Goal: Task Accomplishment & Management: Use online tool/utility

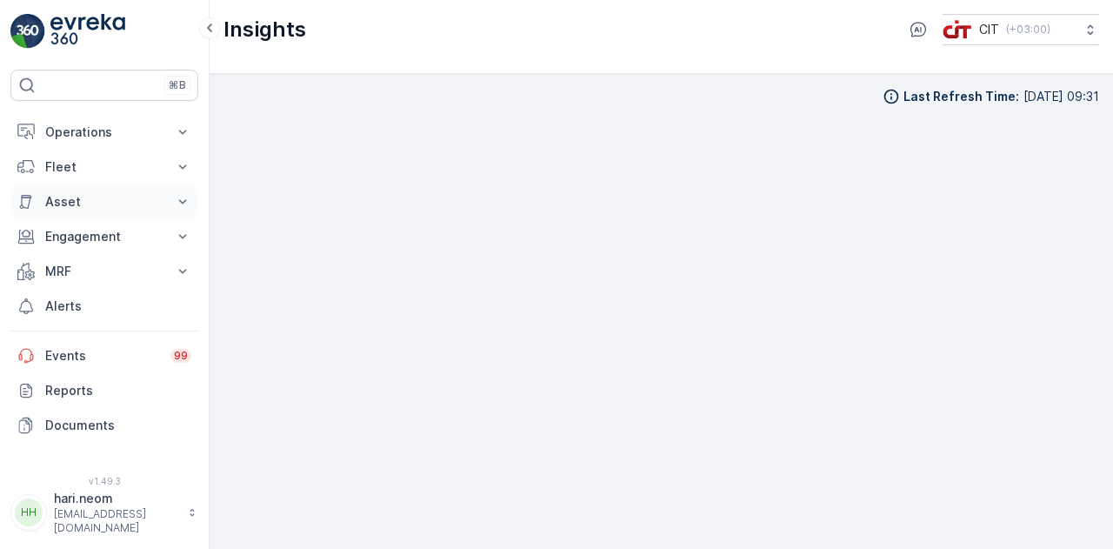
click at [160, 211] on button "Asset" at bounding box center [104, 201] width 188 height 35
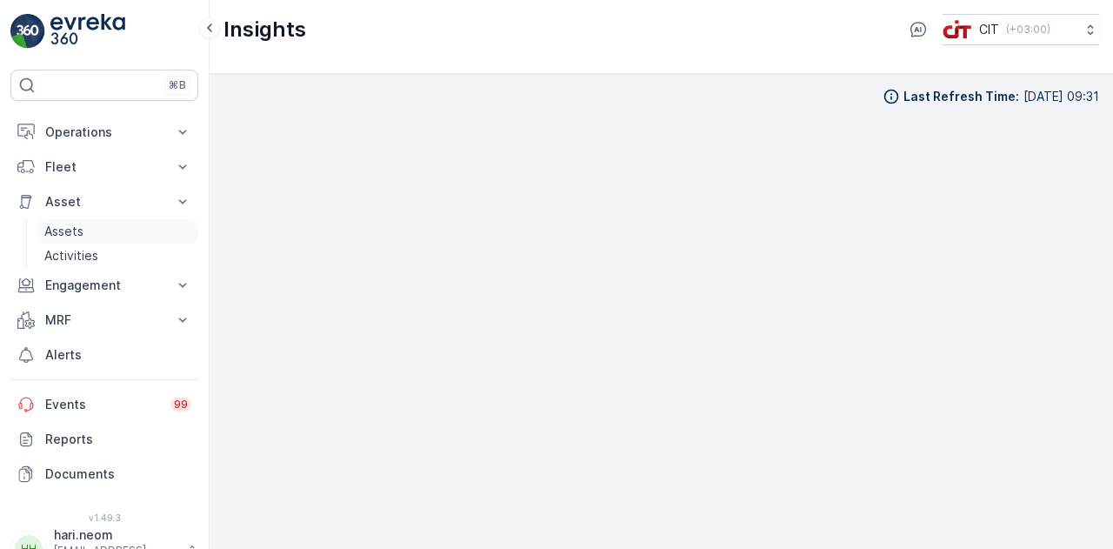
click at [92, 227] on link "Assets" at bounding box center [117, 231] width 161 height 24
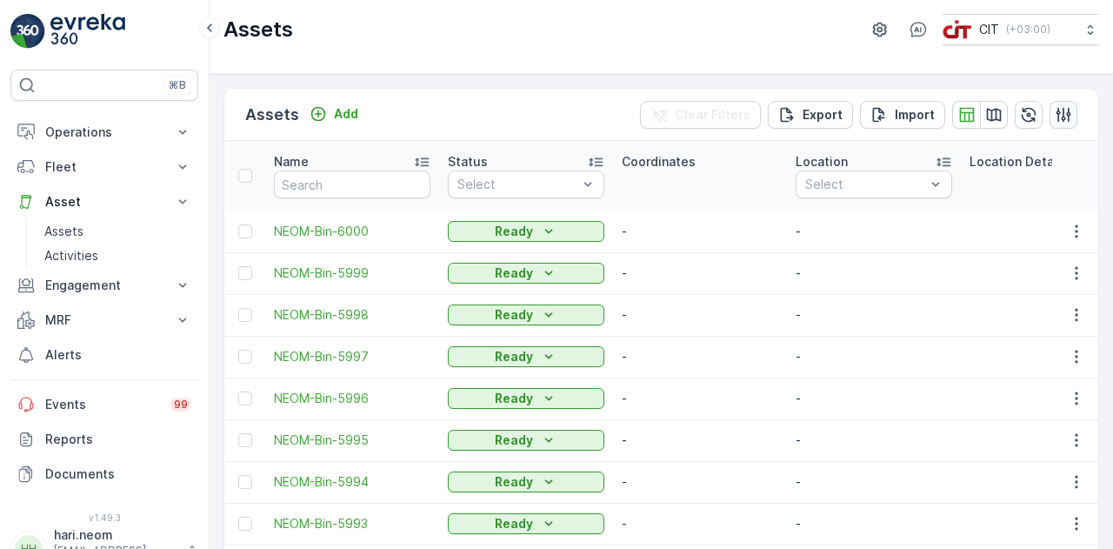
click at [1057, 117] on icon "button" at bounding box center [1063, 114] width 15 height 15
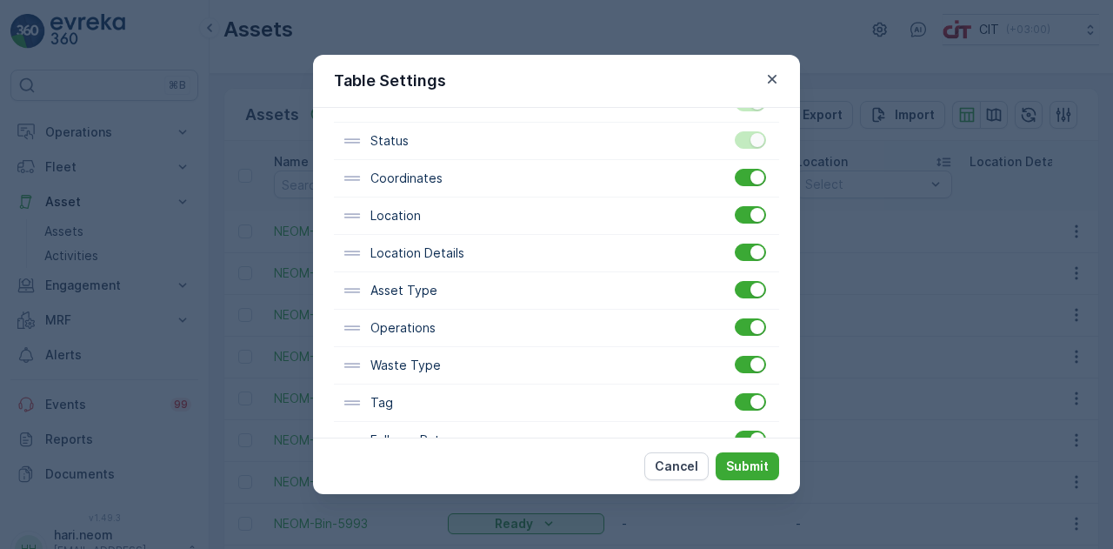
scroll to position [461, 0]
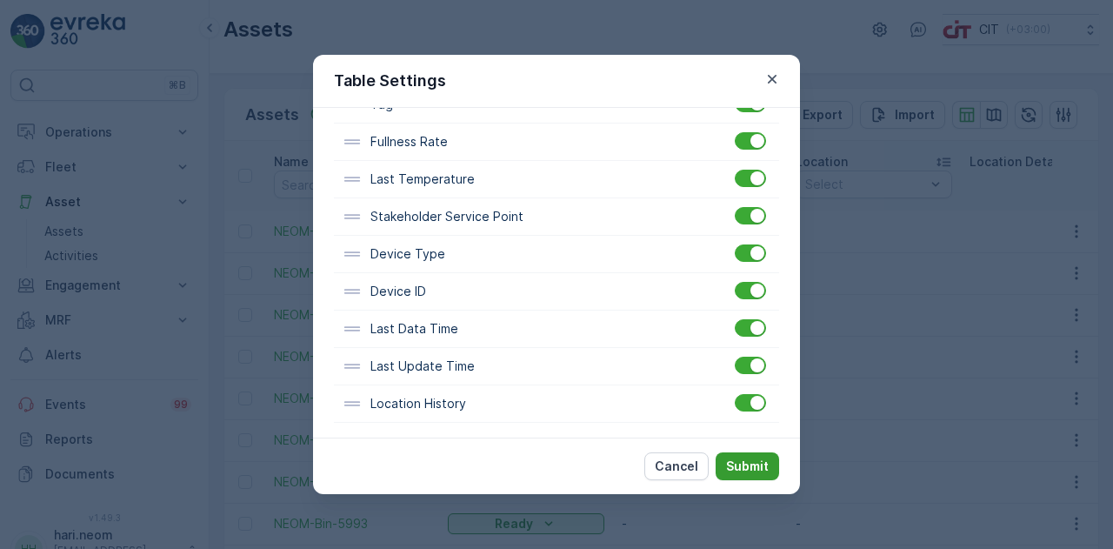
click at [745, 462] on p "Submit" at bounding box center [747, 465] width 43 height 17
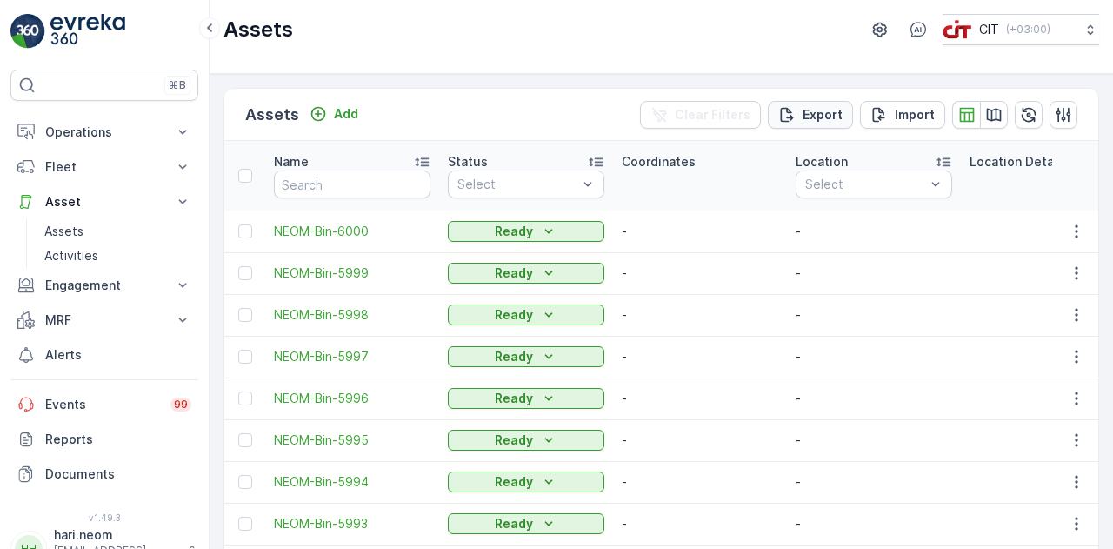
click at [813, 109] on p "Export" at bounding box center [822, 114] width 40 height 17
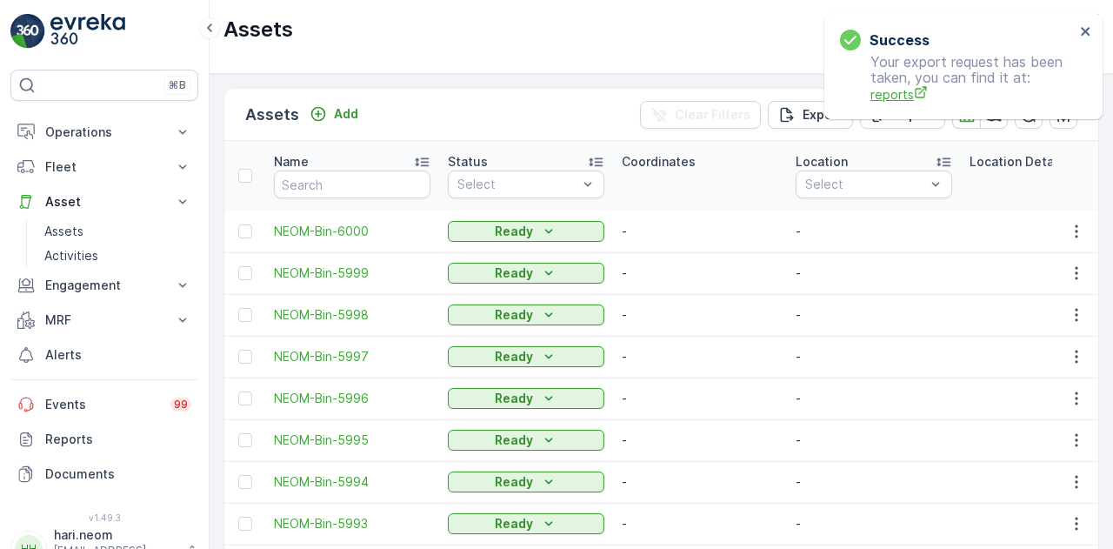
click at [888, 90] on span "reports" at bounding box center [972, 94] width 204 height 18
click at [58, 32] on img at bounding box center [87, 31] width 75 height 35
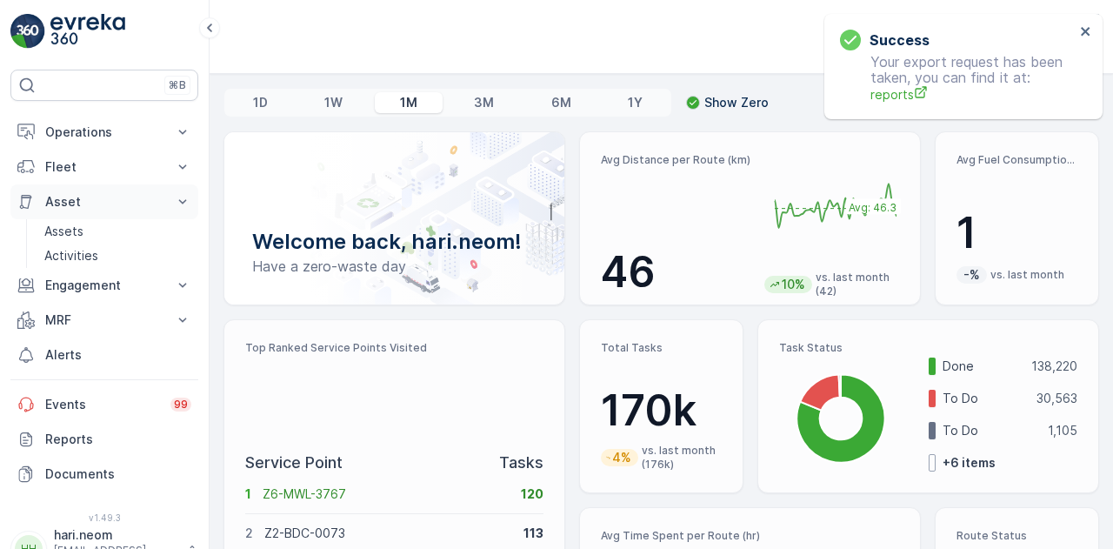
click at [184, 198] on icon at bounding box center [182, 201] width 17 height 17
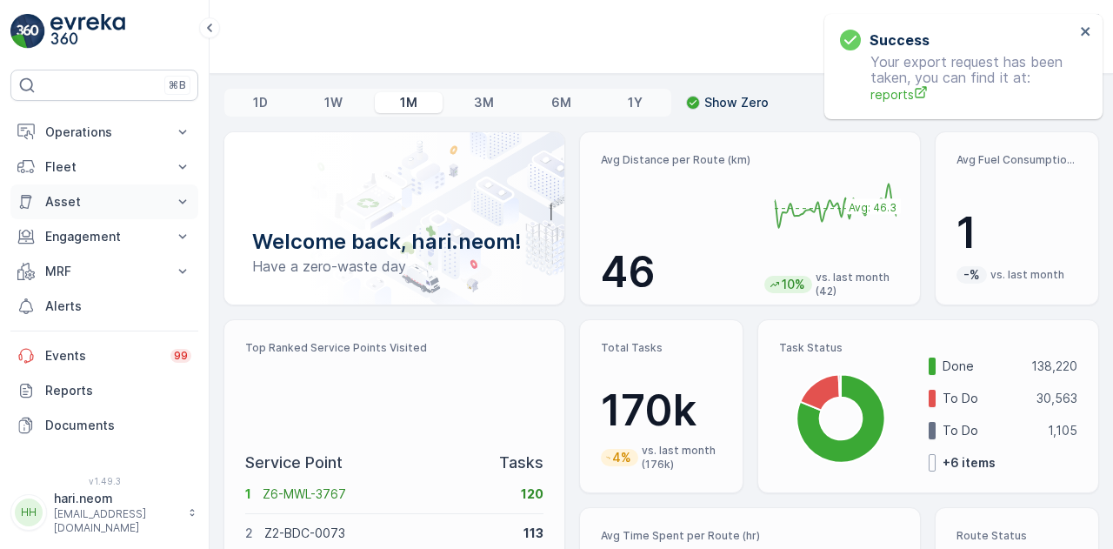
click at [177, 199] on icon at bounding box center [182, 201] width 17 height 17
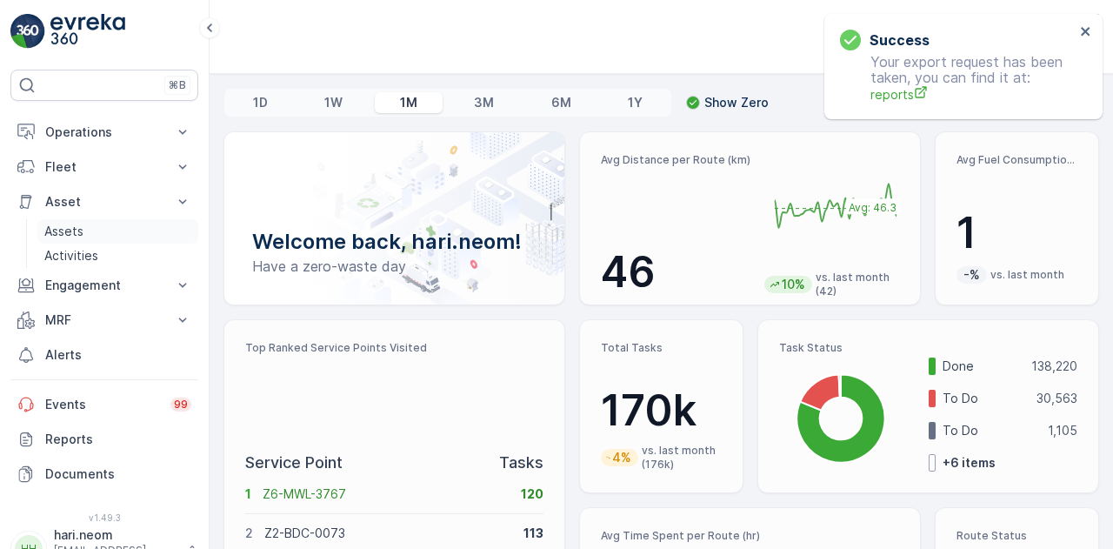
click at [79, 225] on p "Assets" at bounding box center [63, 231] width 39 height 17
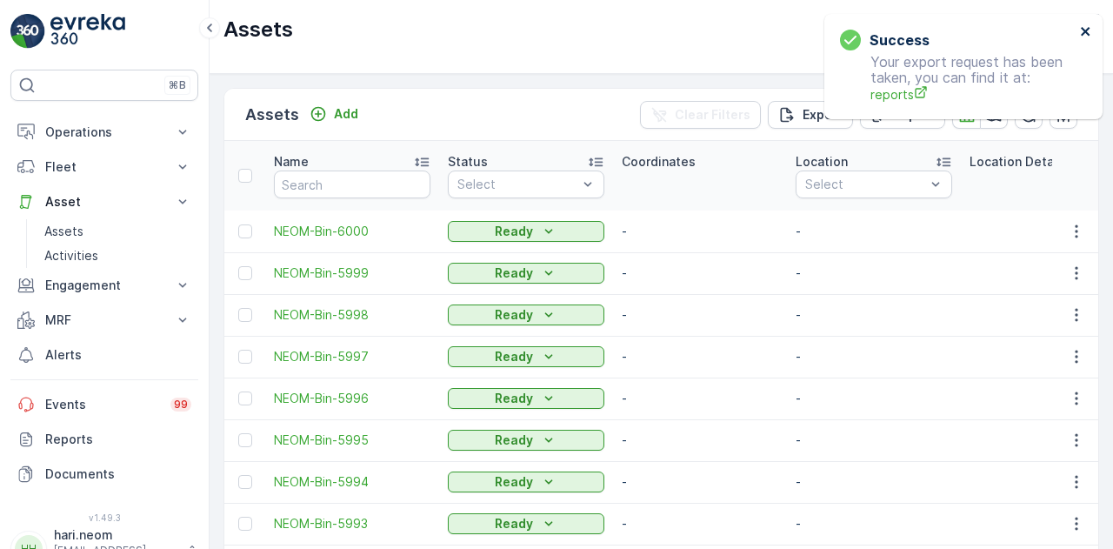
click at [1091, 29] on icon "close" at bounding box center [1086, 31] width 12 height 14
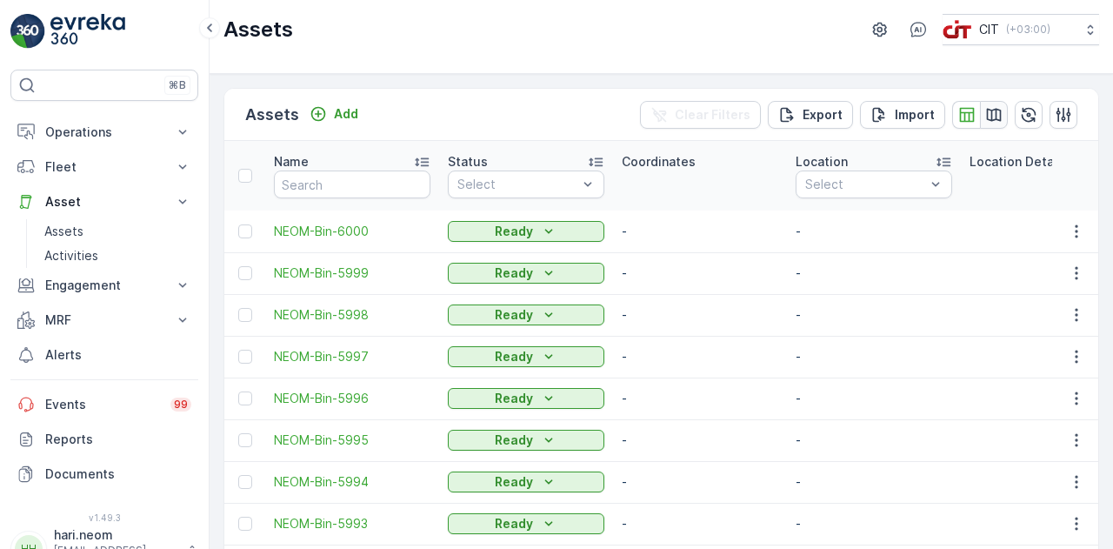
click at [988, 113] on icon "button" at bounding box center [994, 114] width 15 height 13
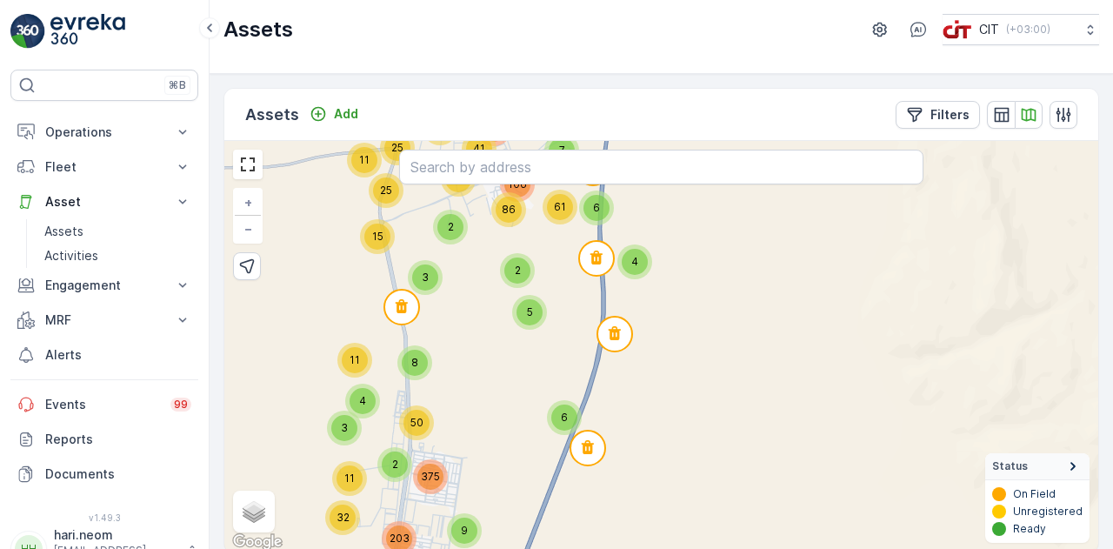
scroll to position [3, 0]
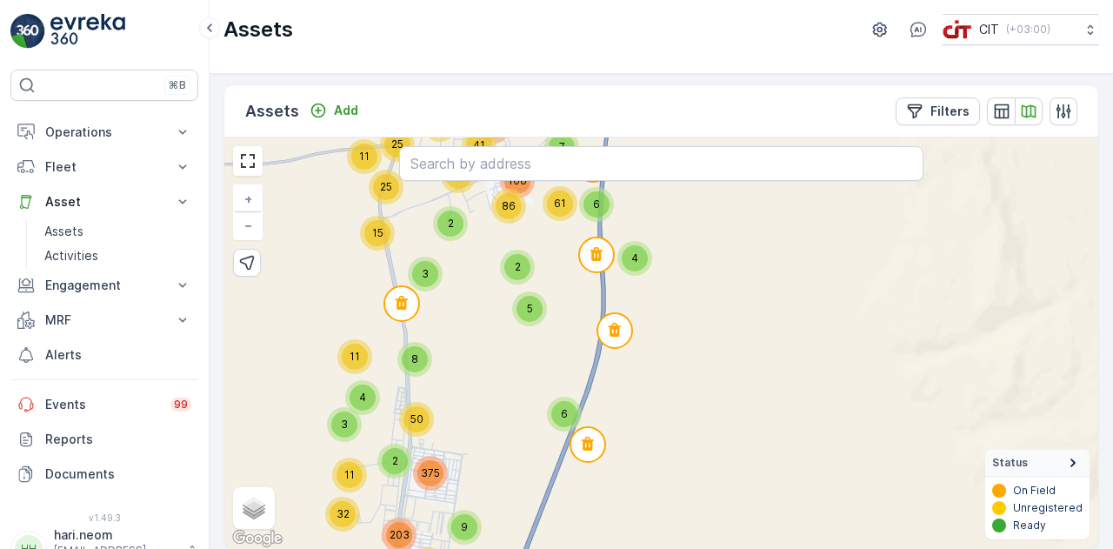
click at [511, 265] on div "2" at bounding box center [517, 267] width 26 height 26
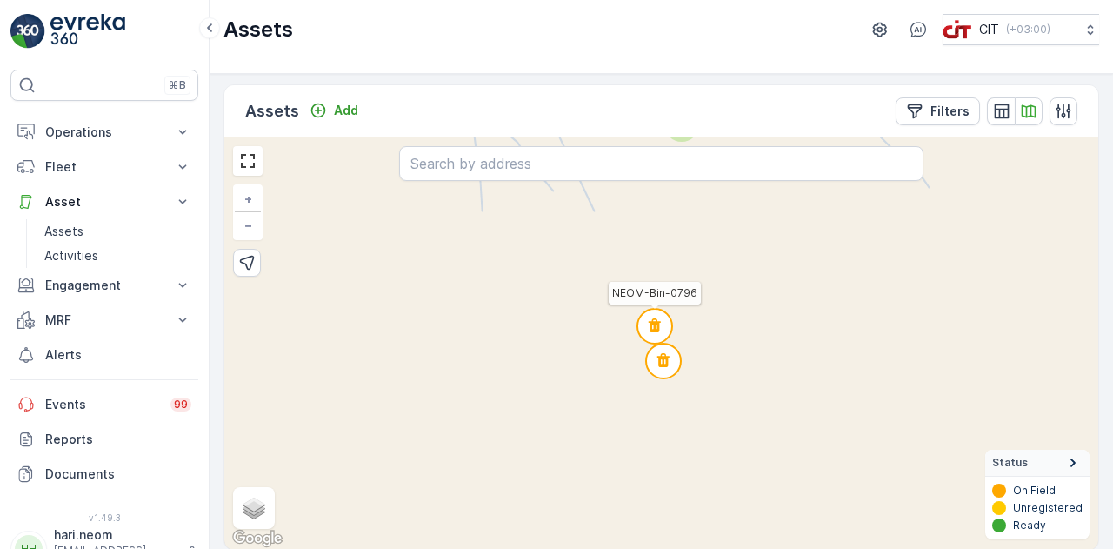
click at [664, 328] on circle at bounding box center [654, 326] width 35 height 35
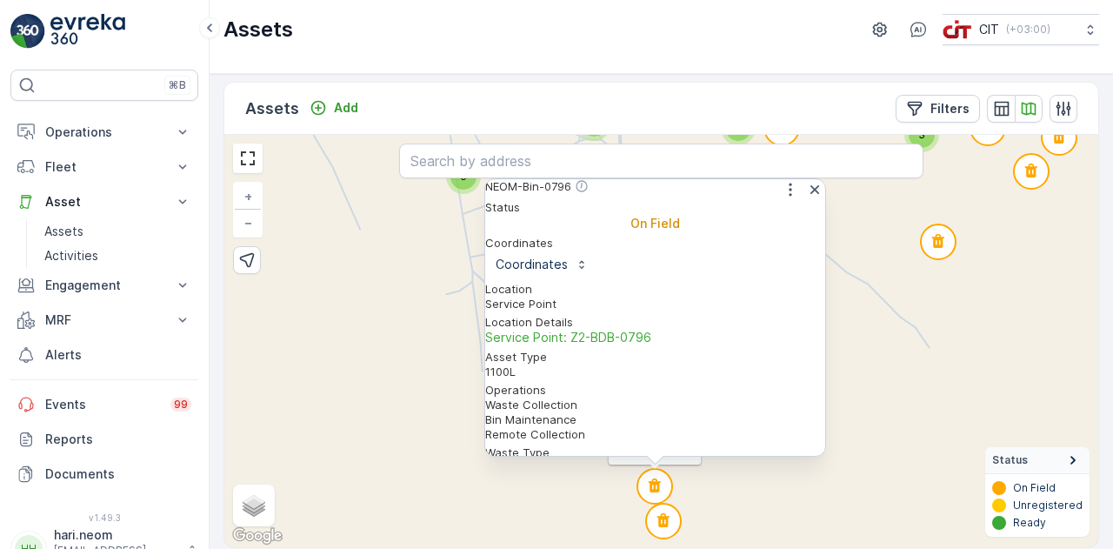
scroll to position [18, 0]
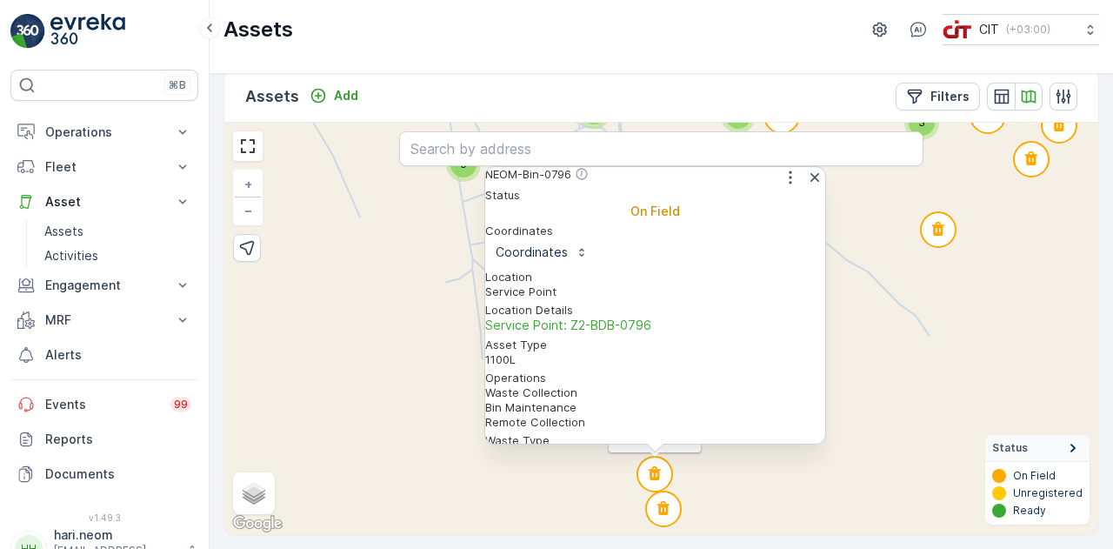
click at [437, 364] on div "2 6 6 2 5 2 2 2 3 2 3 2 7 3 2 3 2 4 3 6 5 2 2 2 6 4 3 5 4 2 3 3 5 4 3 8 3 4 2 4…" at bounding box center [661, 329] width 874 height 412
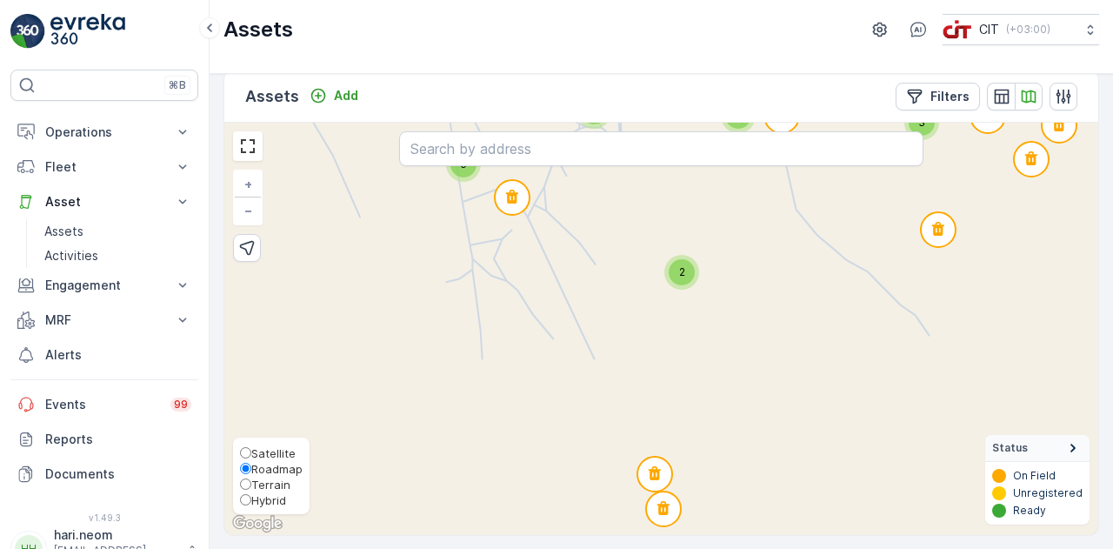
click at [263, 452] on span "Satellite" at bounding box center [273, 453] width 44 height 14
click at [251, 452] on input "Satellite" at bounding box center [245, 452] width 11 height 11
radio input "true"
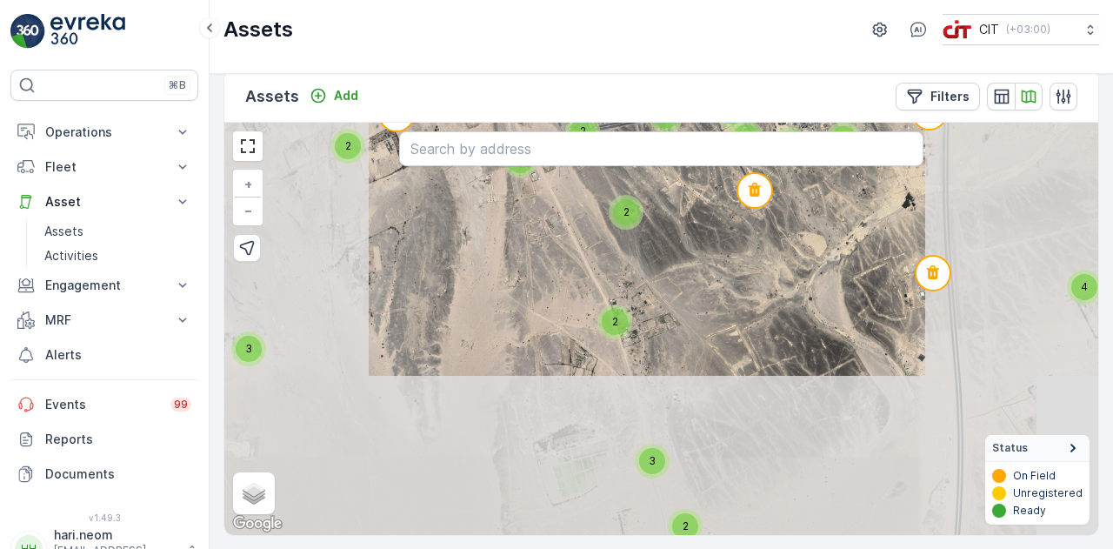
drag, startPoint x: 537, startPoint y: 289, endPoint x: 567, endPoint y: 472, distance: 185.8
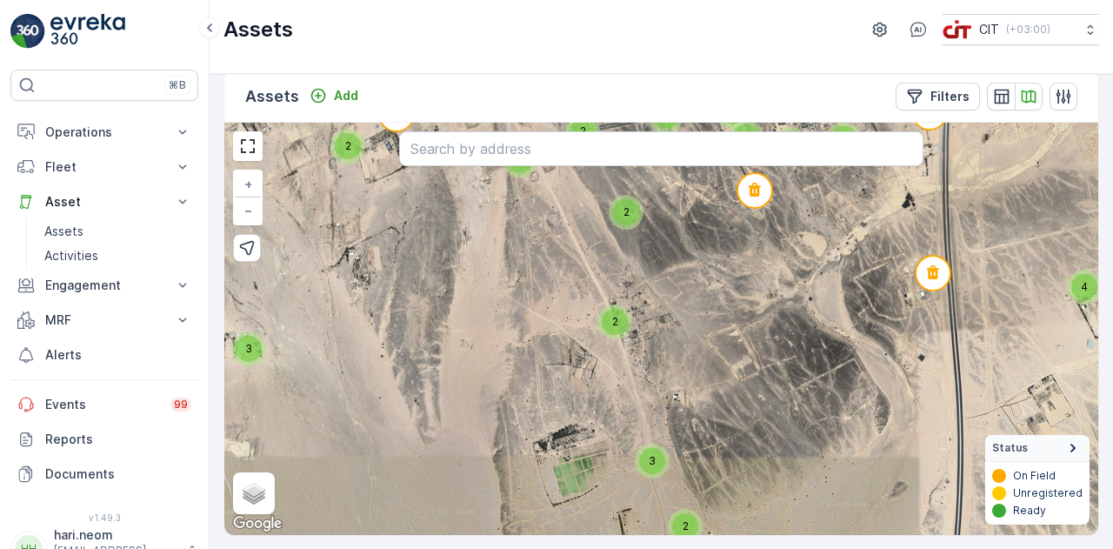
drag, startPoint x: 567, startPoint y: 472, endPoint x: 488, endPoint y: 291, distance: 197.4
click at [488, 291] on div "14 2 6 2 4 5 3 2 10 5 4 21 2 5 10 12 3 16 11 7 10 10 2 3 4 3 3 2 2 7 8 14 11 3 …" at bounding box center [661, 329] width 874 height 412
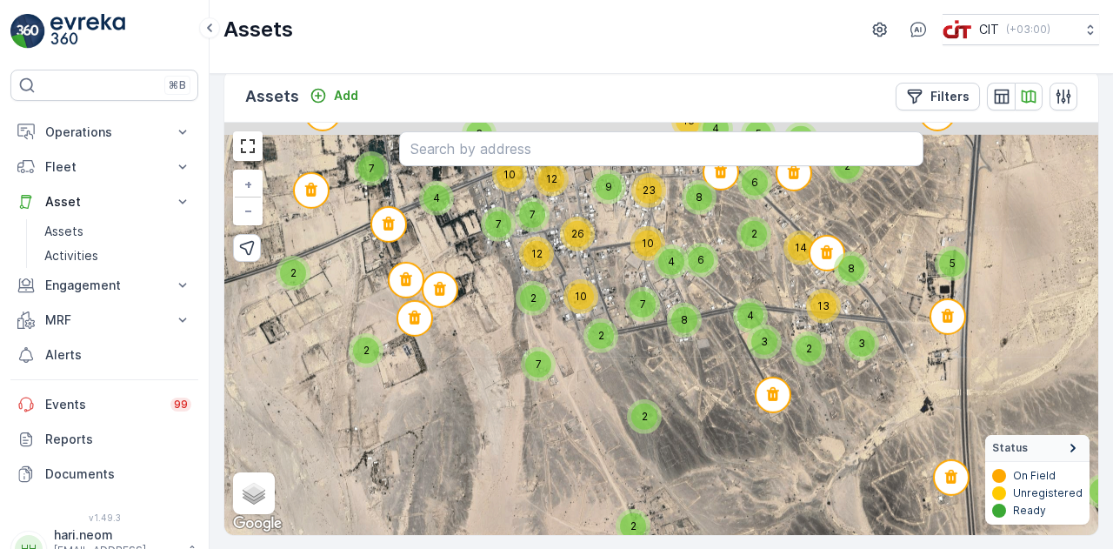
drag, startPoint x: 468, startPoint y: 264, endPoint x: 487, endPoint y: 479, distance: 215.6
click at [487, 479] on div "14 2 6 2 4 5 3 2 10 5 4 21 2 5 10 12 3 16 11 7 10 10 2 3 4 3 3 2 2 7 8 14 11 3 …" at bounding box center [661, 329] width 874 height 412
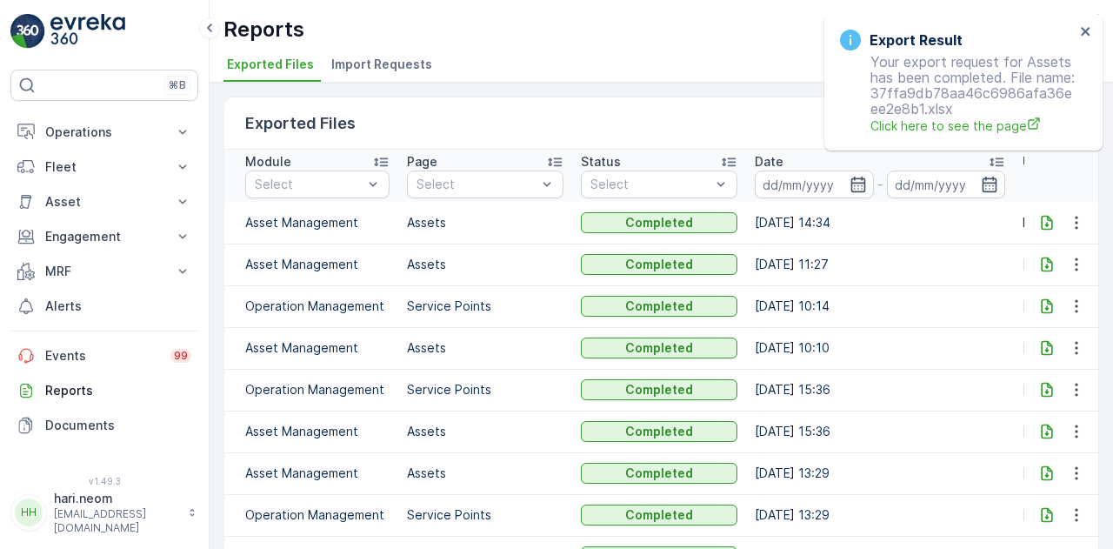
click at [1041, 223] on icon at bounding box center [1046, 222] width 11 height 15
click at [1087, 33] on icon "close" at bounding box center [1085, 31] width 9 height 9
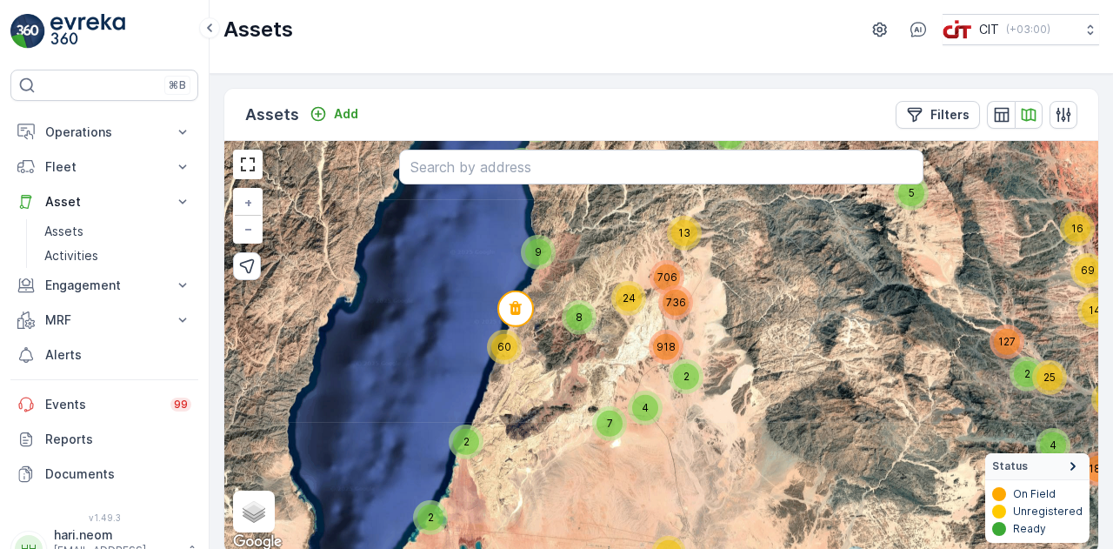
scroll to position [18, 0]
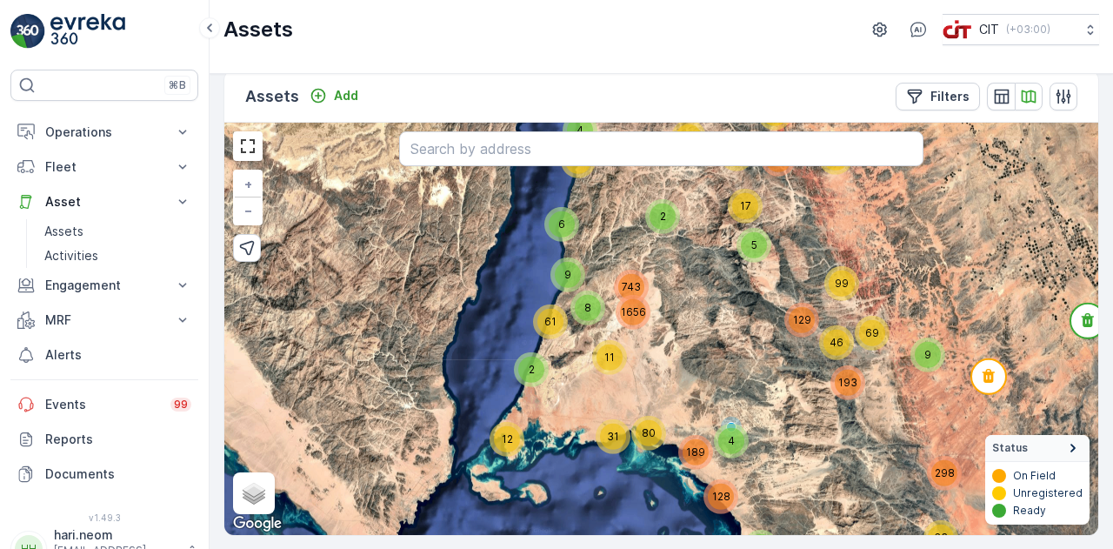
click at [838, 347] on span "46" at bounding box center [836, 342] width 14 height 13
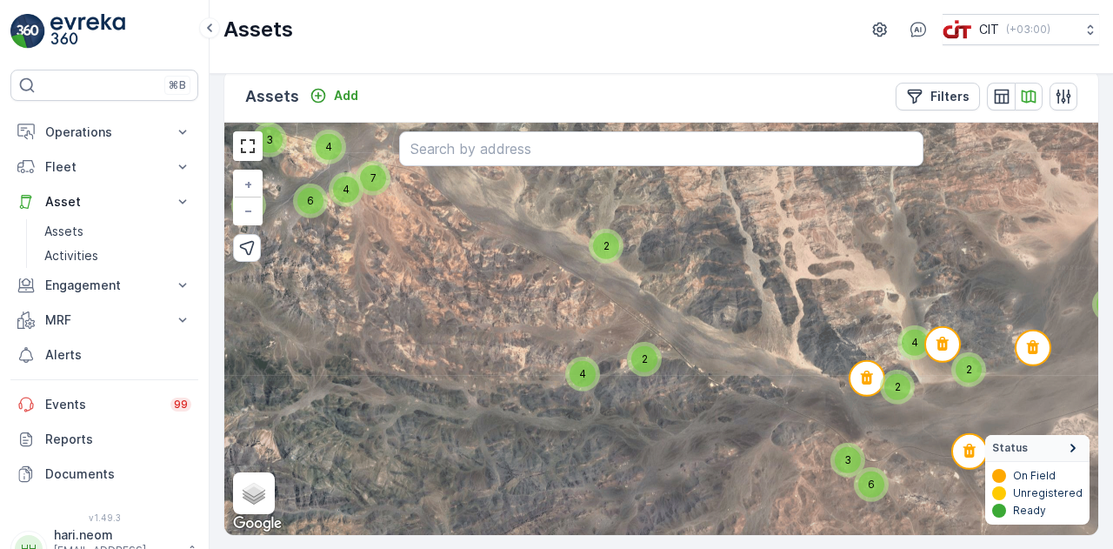
click at [609, 255] on div "2" at bounding box center [606, 246] width 26 height 26
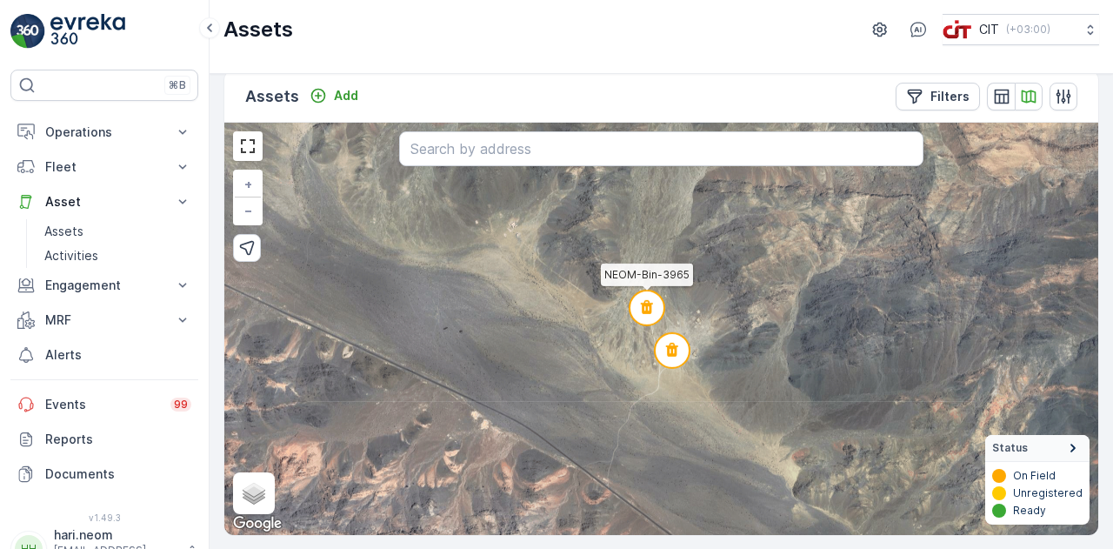
click at [654, 310] on circle at bounding box center [646, 307] width 35 height 35
